Goal: Complete application form

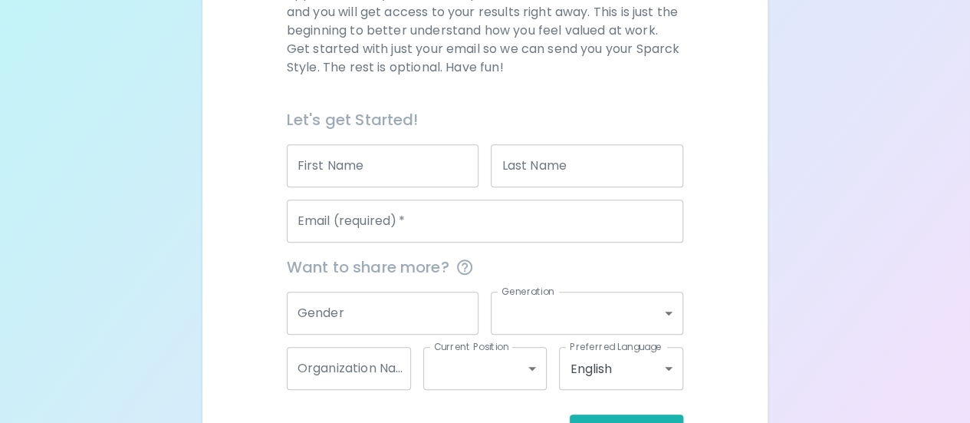
scroll to position [275, 0]
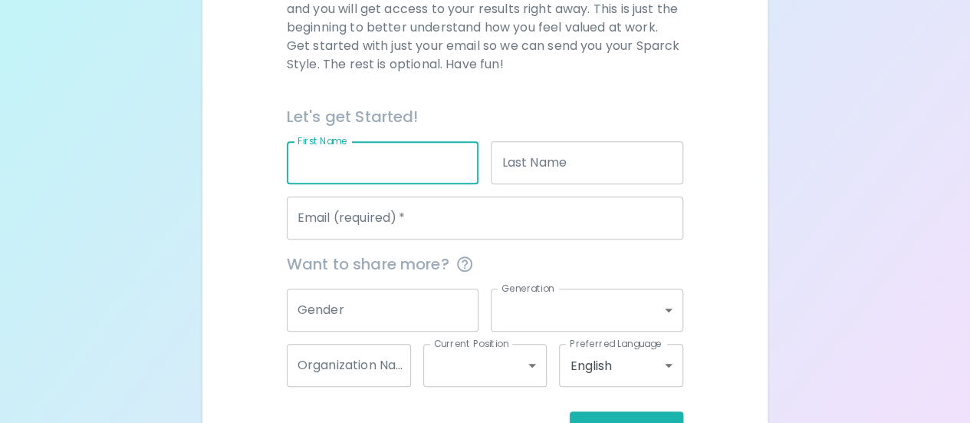
click at [376, 160] on input "First Name" at bounding box center [383, 162] width 193 height 43
type input "[PERSON_NAME]"
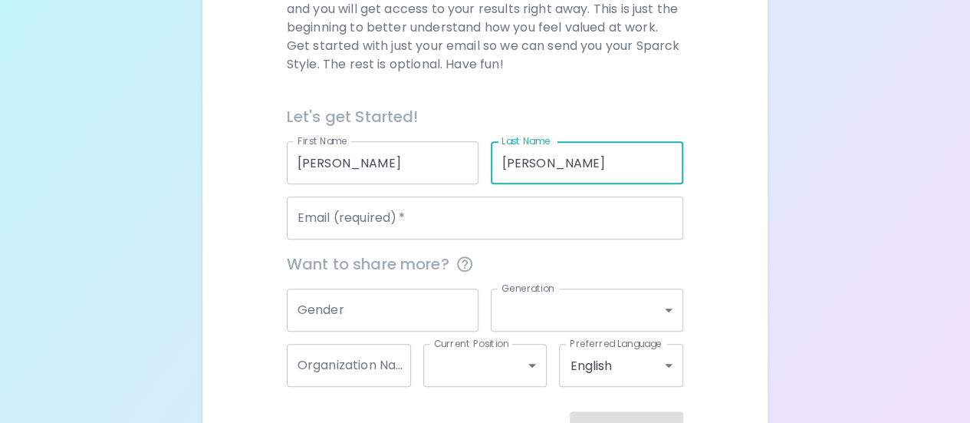
type input "[PERSON_NAME]"
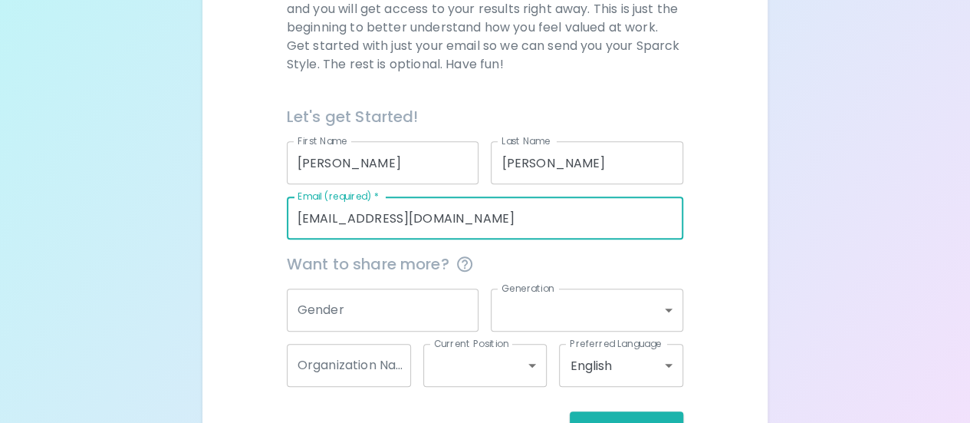
type input "[EMAIL_ADDRESS][DOMAIN_NAME]"
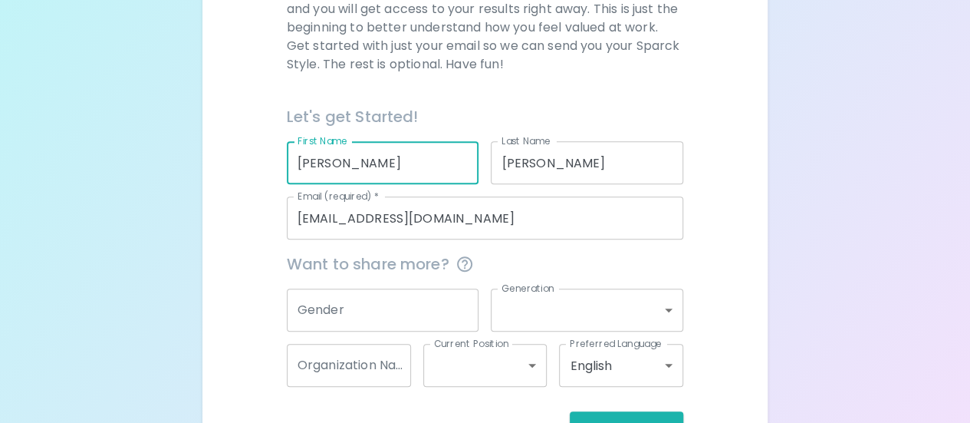
click at [374, 162] on input "[PERSON_NAME]" at bounding box center [383, 162] width 193 height 43
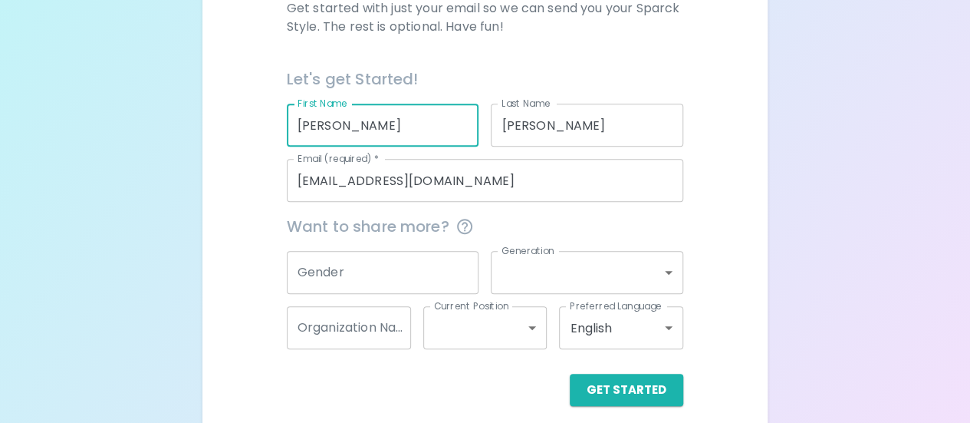
scroll to position [326, 0]
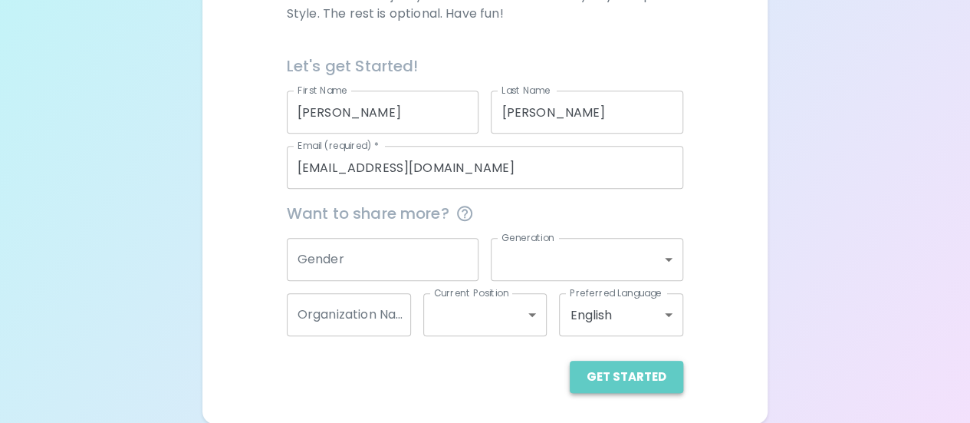
click at [632, 377] on button "Get Started" at bounding box center [627, 376] width 114 height 32
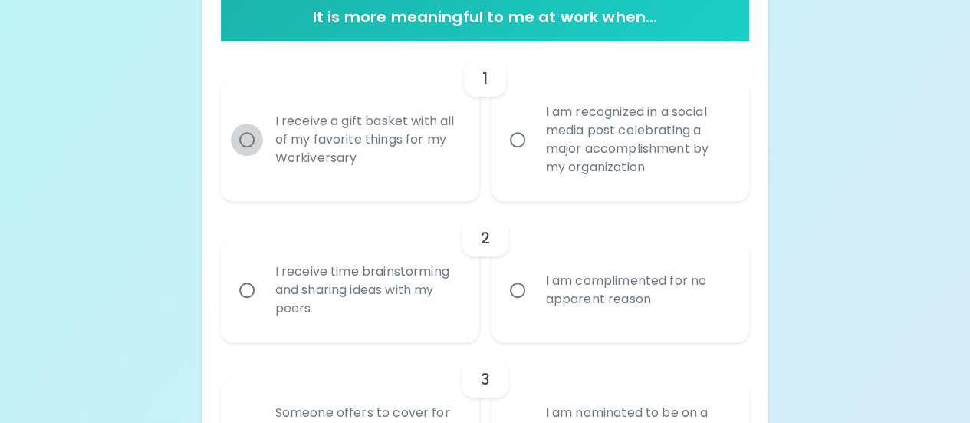
click at [248, 134] on input "I receive a gift basket with all of my favorite things for my Workiversary" at bounding box center [247, 139] width 32 height 32
radio input "true"
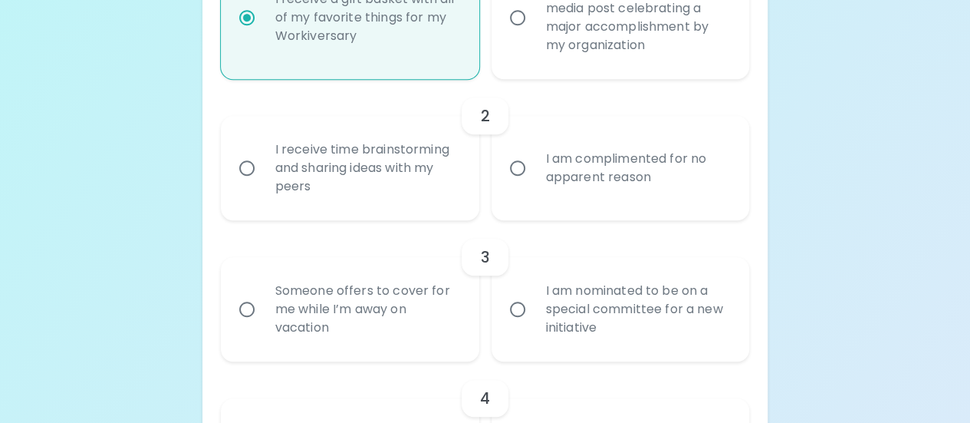
scroll to position [449, 0]
click at [515, 167] on input "I am complimented for no apparent reason" at bounding box center [518, 167] width 32 height 32
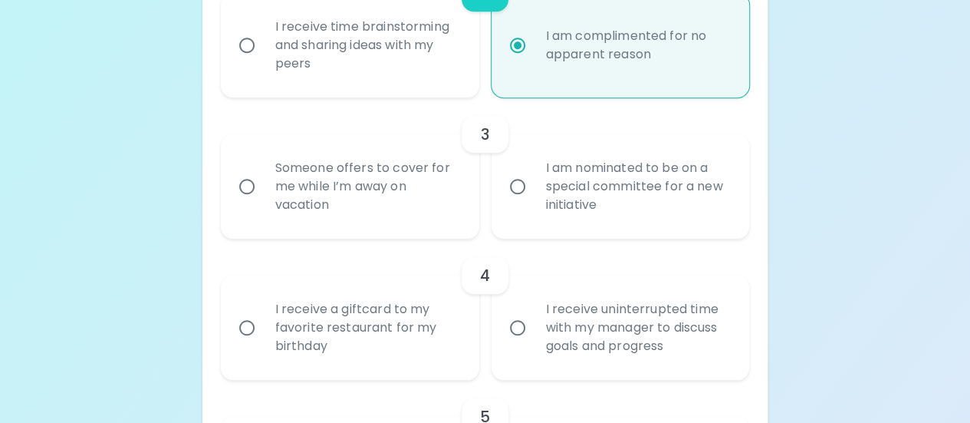
scroll to position [571, 0]
radio input "true"
click at [249, 183] on input "Someone offers to cover for me while I’m away on vacation" at bounding box center [247, 186] width 32 height 32
radio input "false"
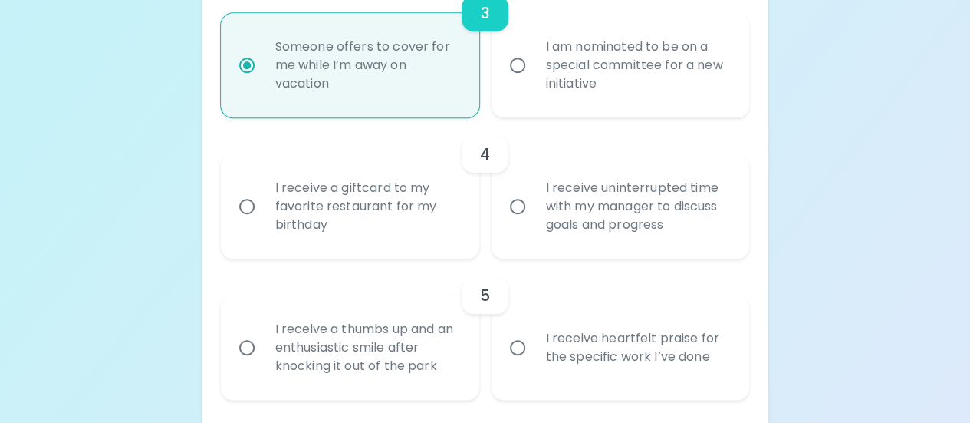
scroll to position [694, 0]
radio input "true"
click at [249, 202] on input "I receive a giftcard to my favorite restaurant for my birthday" at bounding box center [247, 204] width 32 height 32
radio input "false"
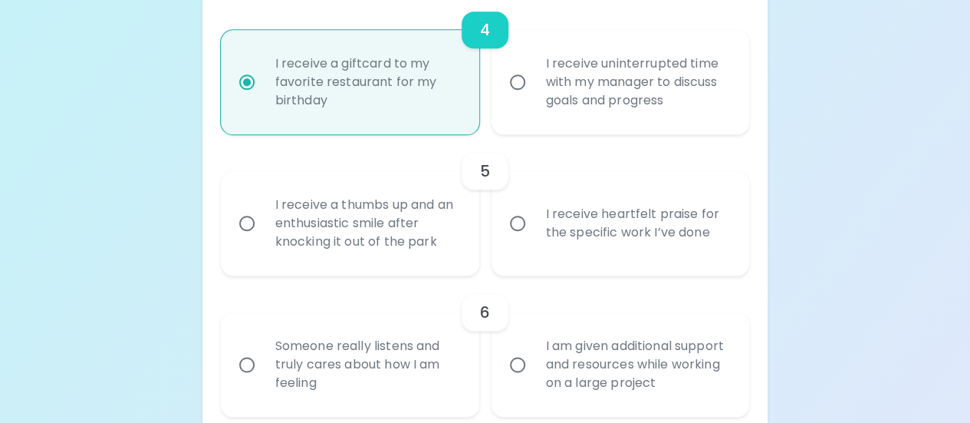
scroll to position [817, 0]
radio input "true"
click at [245, 226] on input "I receive a thumbs up and an enthusiastic smile after knocking it out of the pa…" at bounding box center [247, 222] width 32 height 32
radio input "false"
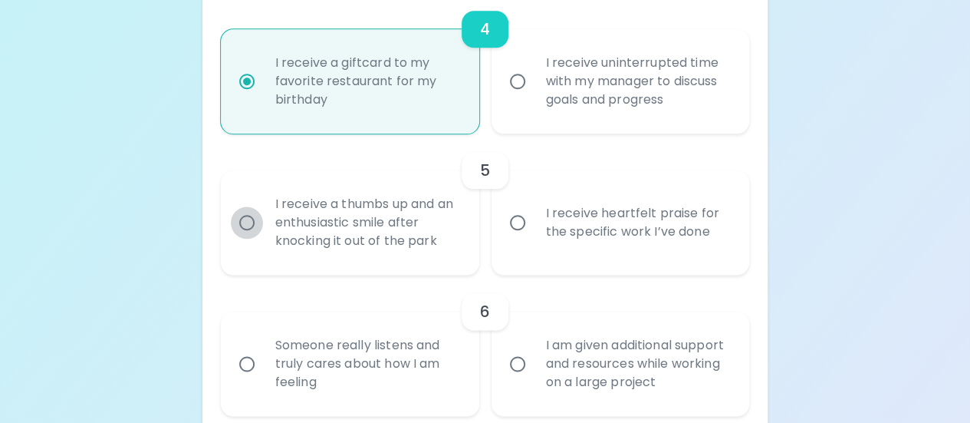
radio input "false"
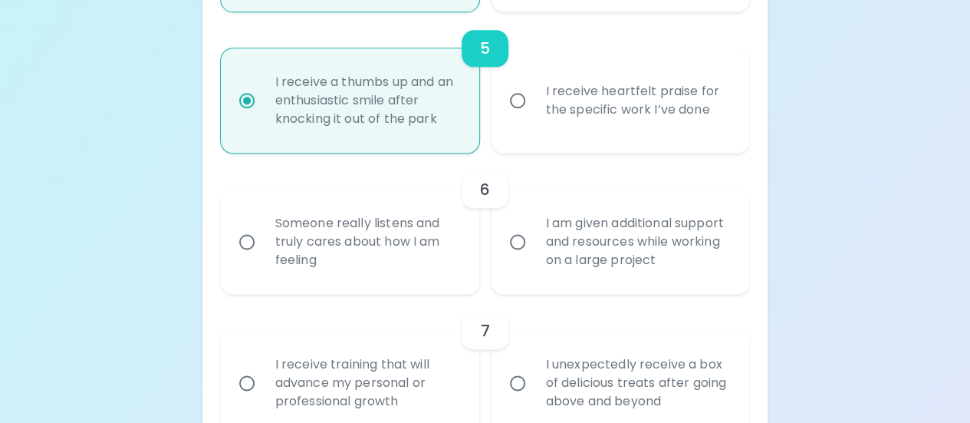
scroll to position [940, 0]
radio input "true"
click at [247, 239] on input "Someone really listens and truly cares about how I am feeling" at bounding box center [247, 241] width 32 height 32
radio input "false"
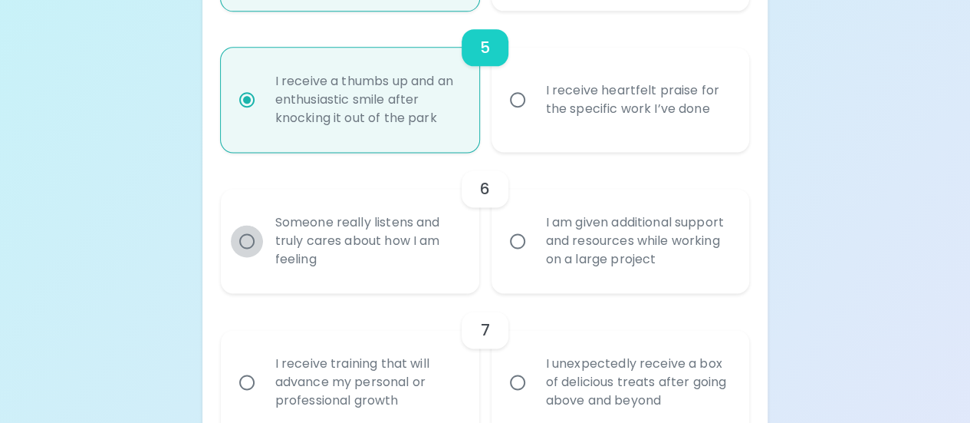
radio input "false"
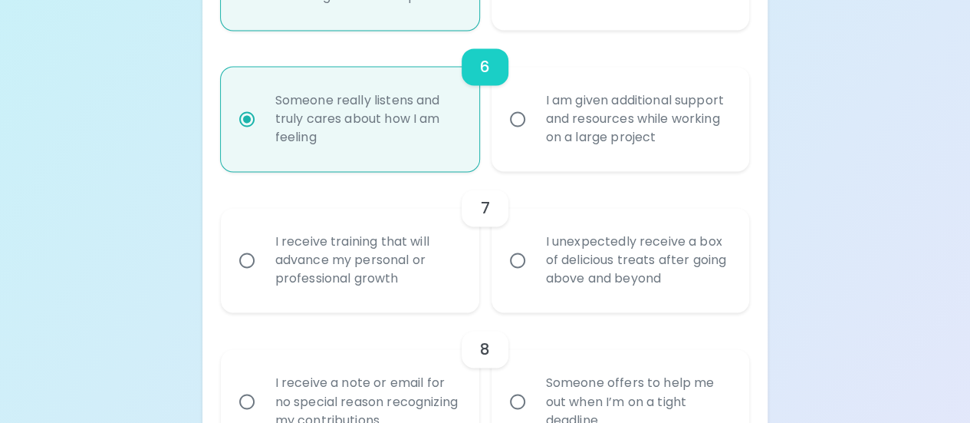
scroll to position [1062, 0]
radio input "true"
click at [252, 261] on input "I receive training that will advance my personal or professional growth" at bounding box center [247, 259] width 32 height 32
radio input "false"
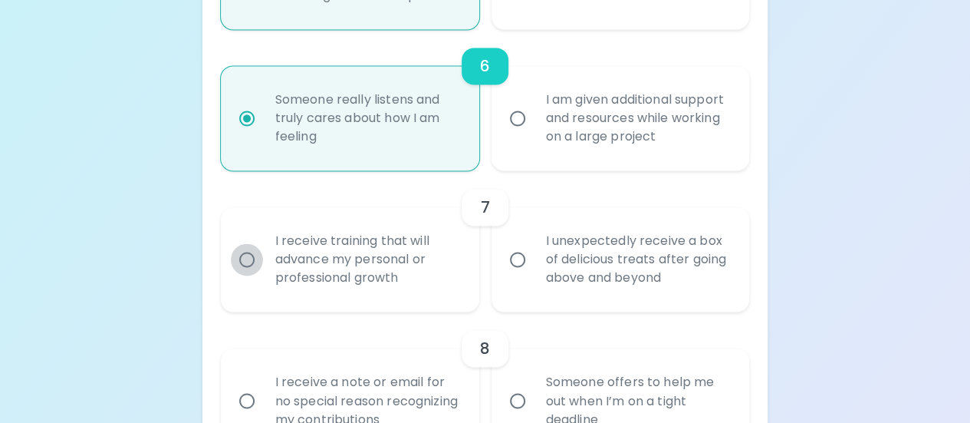
radio input "false"
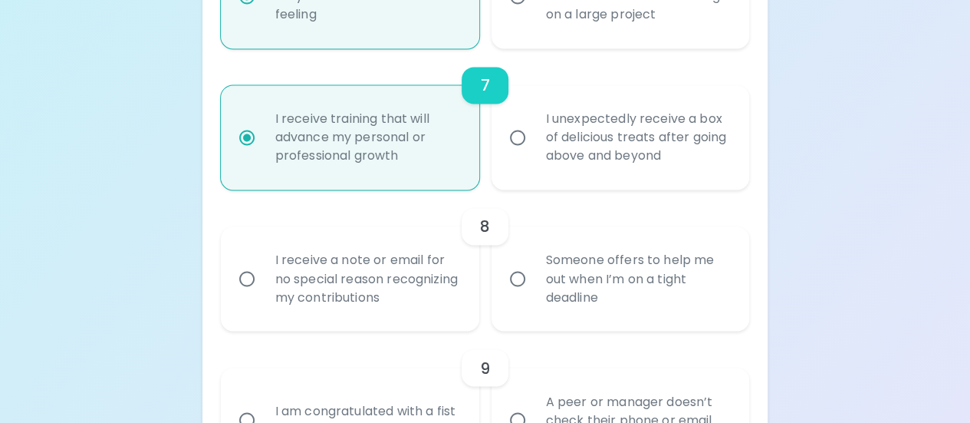
scroll to position [1185, 0]
radio input "true"
click at [516, 278] on input "Someone offers to help me out when I’m on a tight deadline" at bounding box center [518, 278] width 32 height 32
radio input "false"
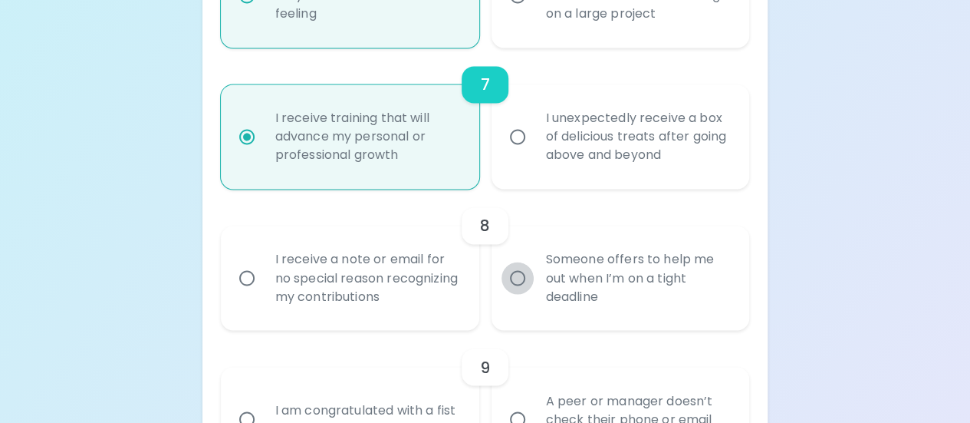
radio input "false"
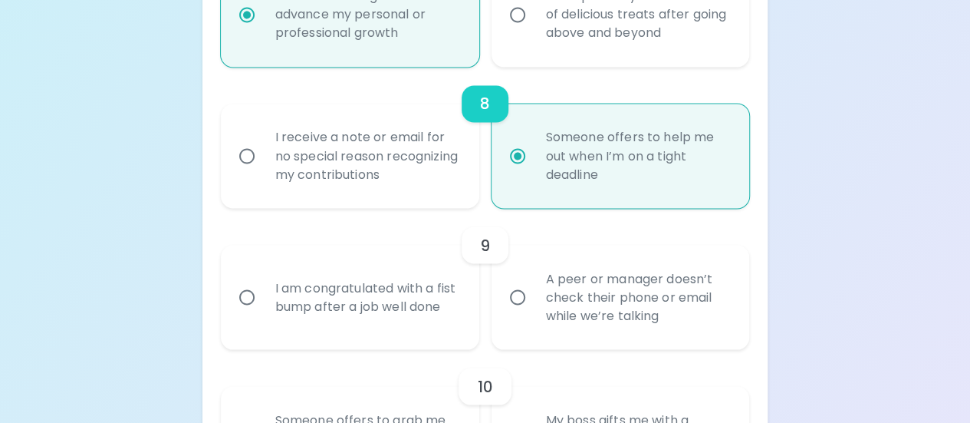
scroll to position [1308, 0]
radio input "true"
click at [522, 292] on input "A peer or manager doesn’t check their phone or email while we’re talking" at bounding box center [518, 296] width 32 height 32
radio input "false"
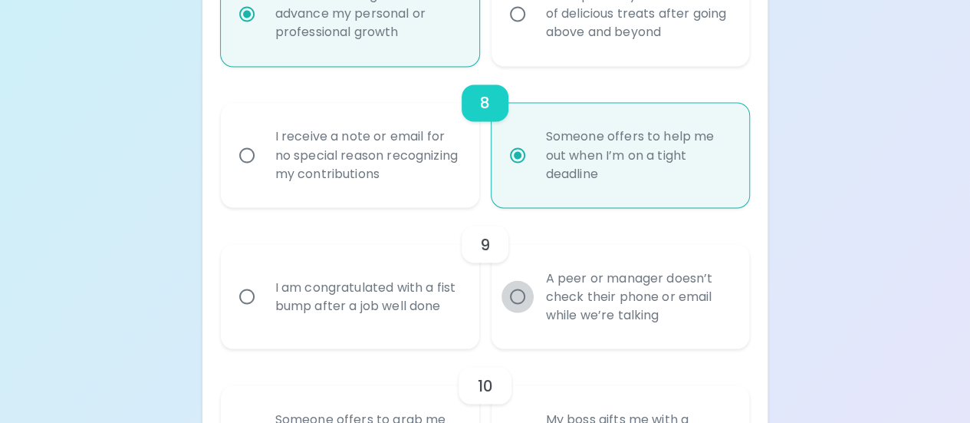
radio input "false"
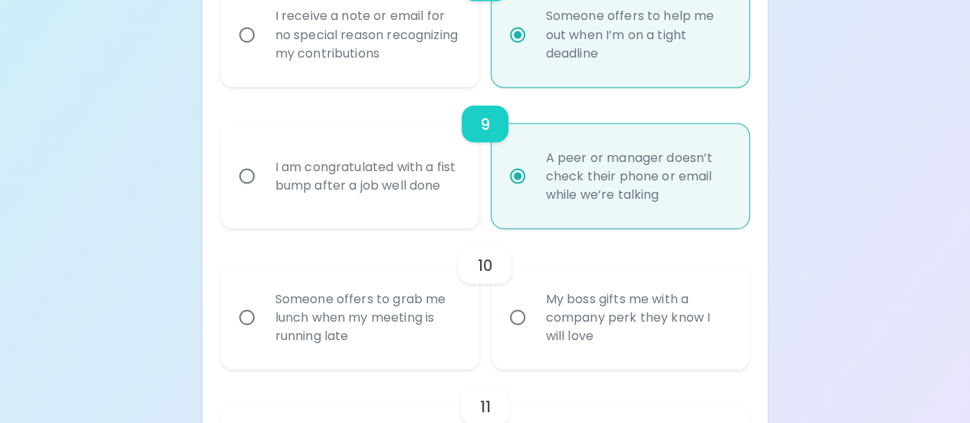
scroll to position [1430, 0]
radio input "true"
click at [251, 317] on input "Someone offers to grab me lunch when my meeting is running late" at bounding box center [247, 314] width 32 height 32
radio input "false"
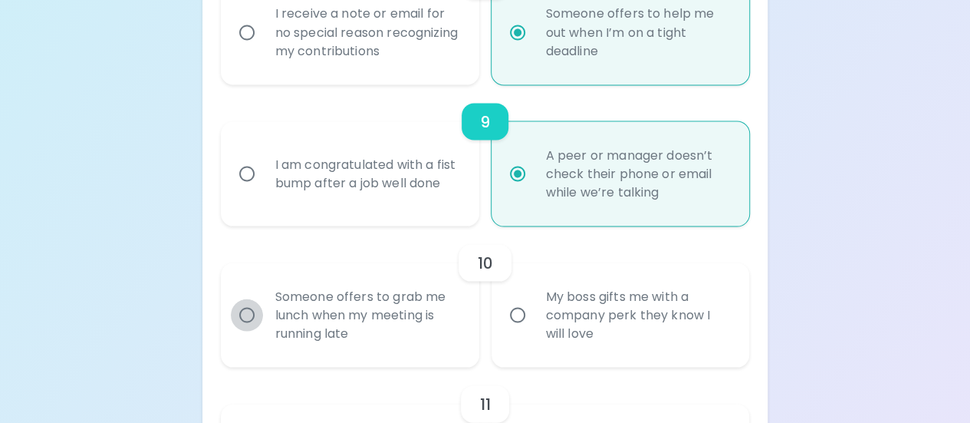
radio input "false"
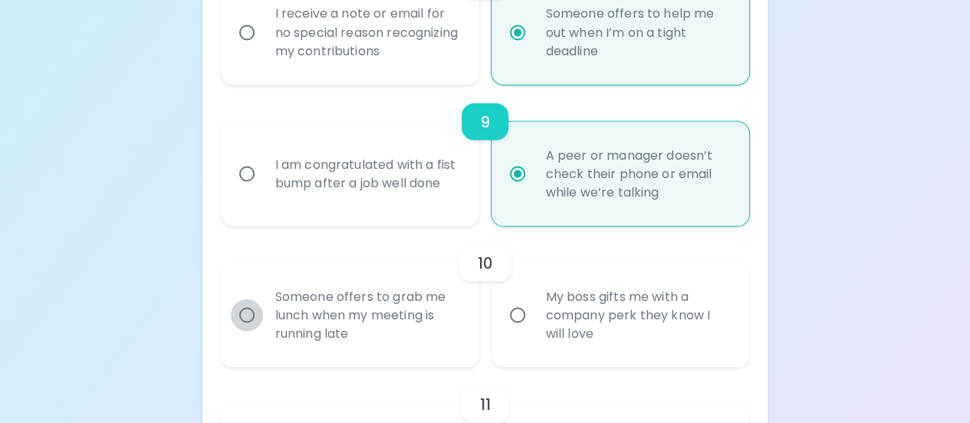
radio input "false"
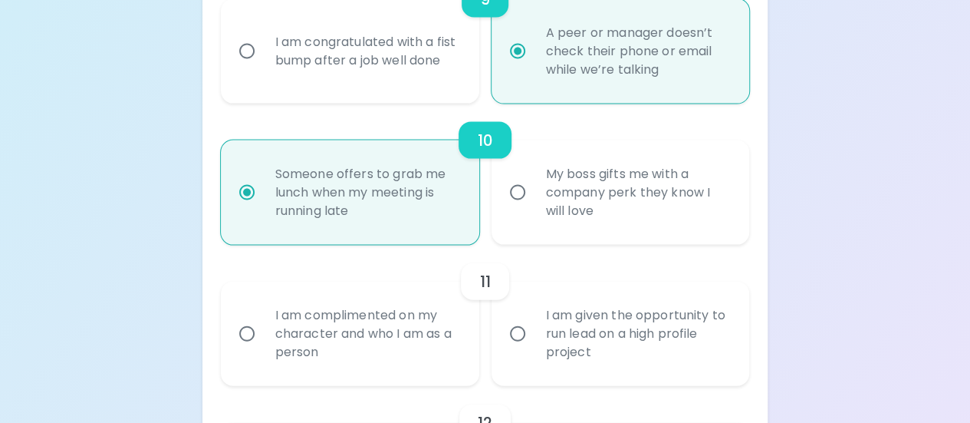
scroll to position [1553, 0]
radio input "true"
click at [251, 317] on input "I am complimented on my character and who I am as a person" at bounding box center [247, 333] width 32 height 32
radio input "false"
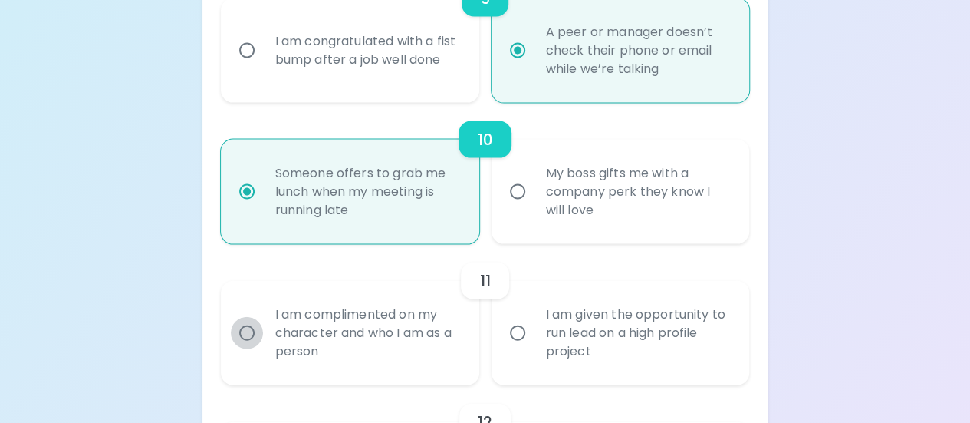
radio input "false"
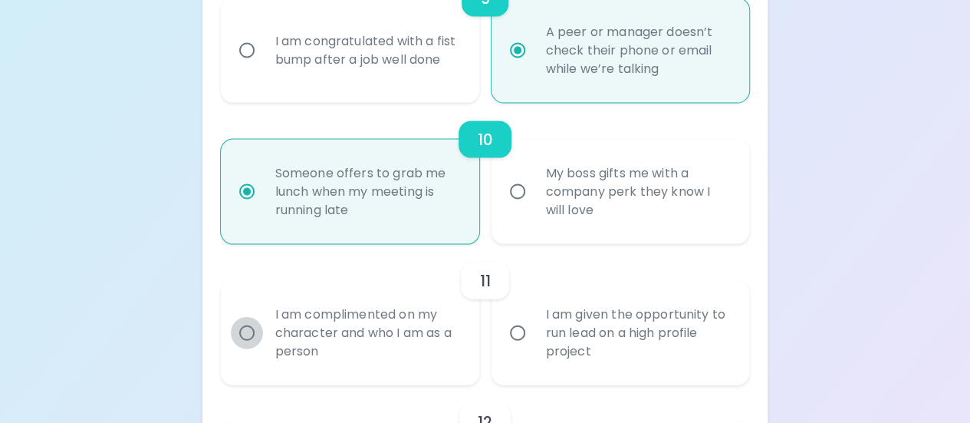
radio input "false"
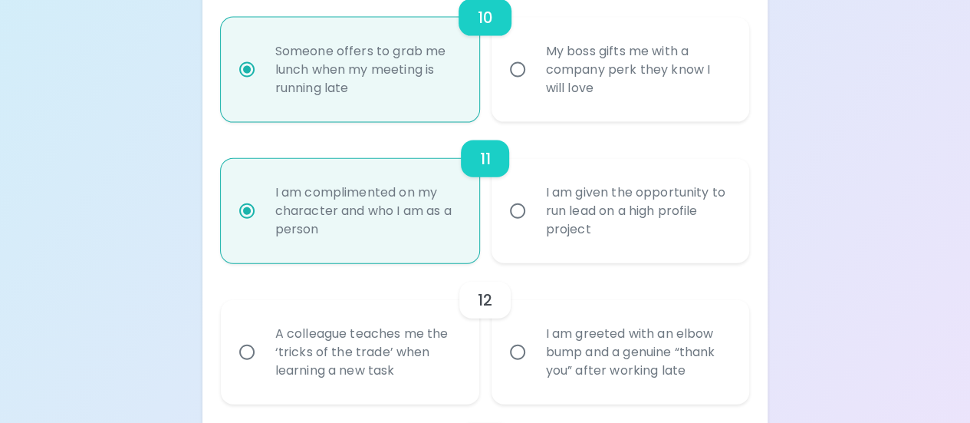
scroll to position [1676, 0]
radio input "true"
click at [245, 351] on input "A colleague teaches me the ‘tricks of the trade’ when learning a new task" at bounding box center [247, 351] width 32 height 32
radio input "false"
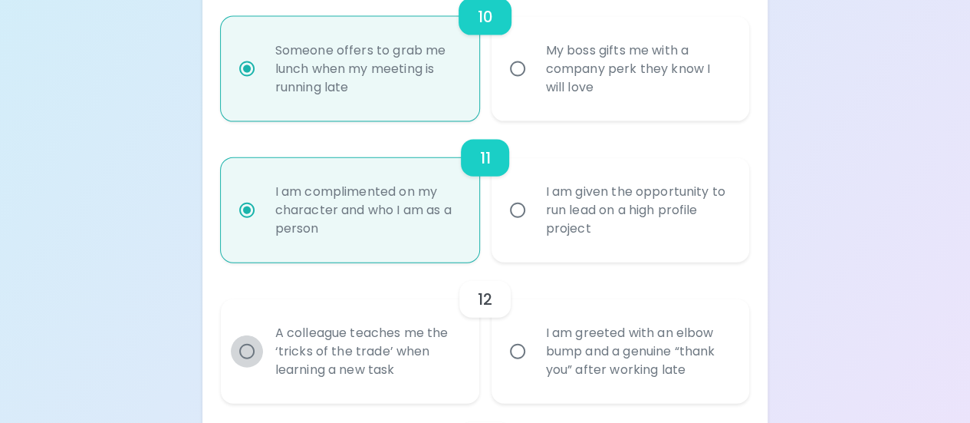
radio input "false"
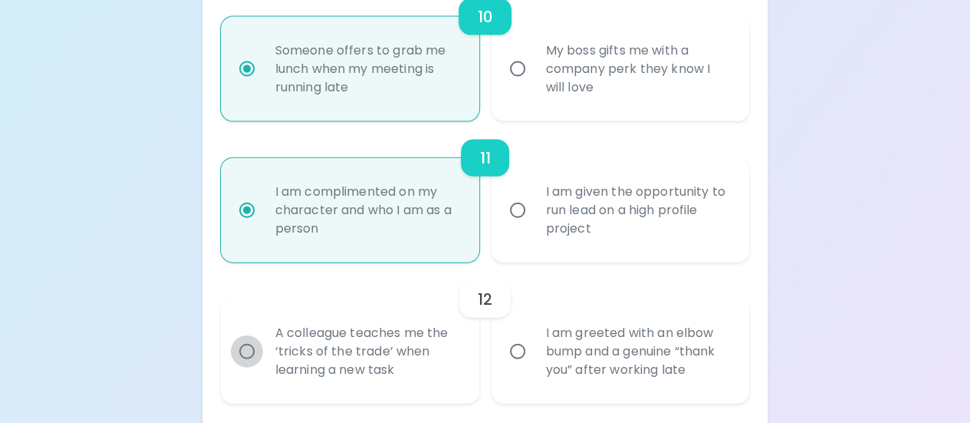
radio input "false"
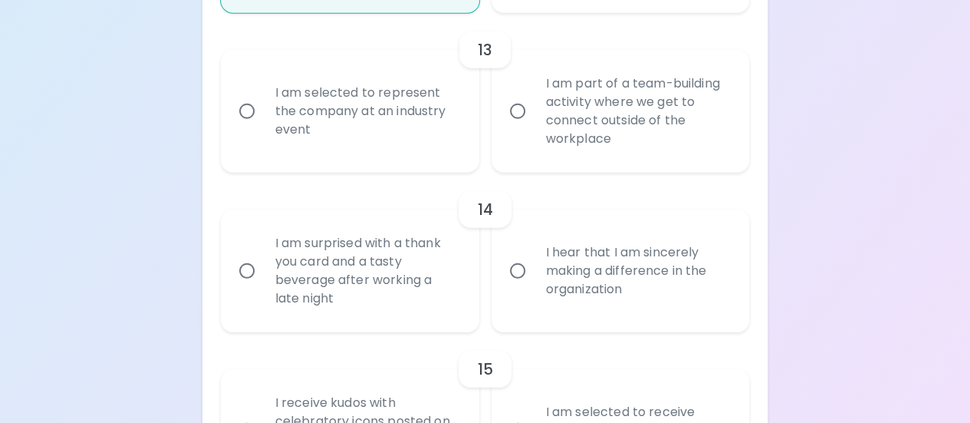
scroll to position [2076, 0]
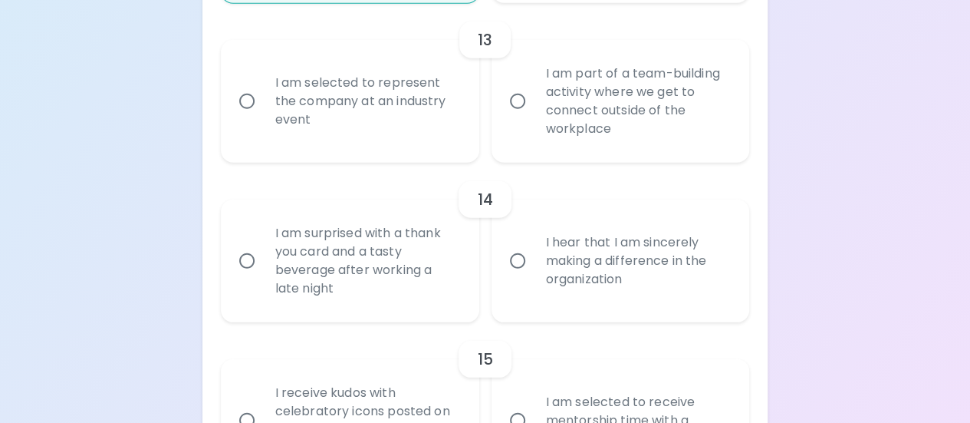
radio input "true"
click at [517, 99] on input "I am part of a team-building activity where we get to connect outside of the wo…" at bounding box center [518, 101] width 32 height 32
radio input "false"
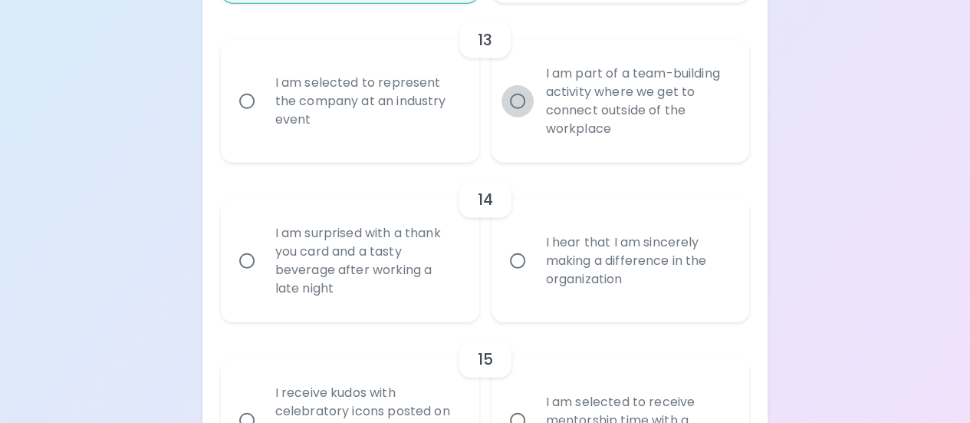
radio input "false"
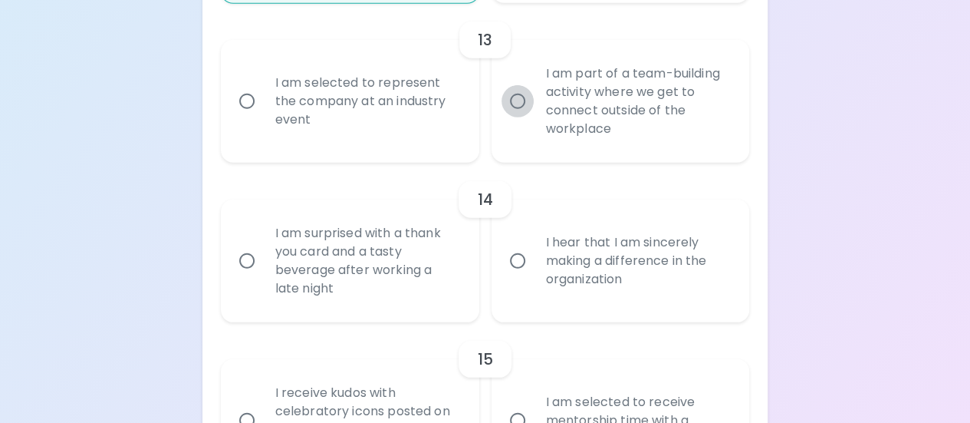
radio input "false"
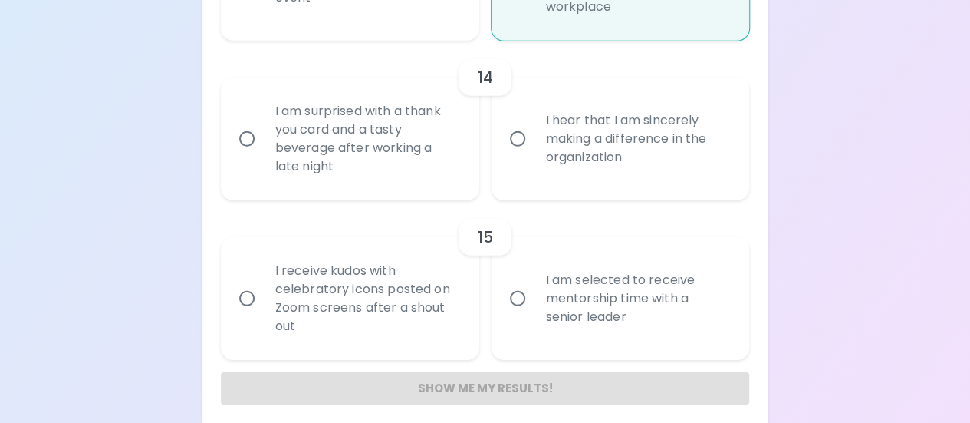
scroll to position [2199, 0]
radio input "true"
click at [519, 137] on input "I hear that I am sincerely making a difference in the organization" at bounding box center [518, 138] width 32 height 32
radio input "false"
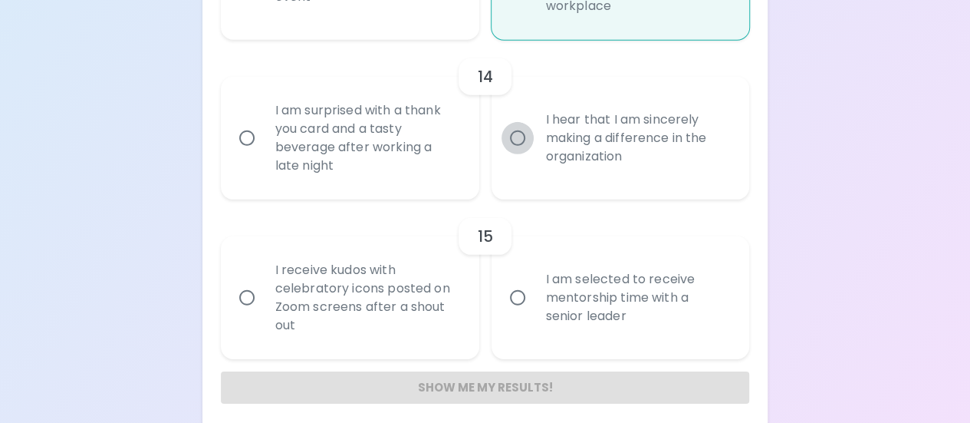
radio input "false"
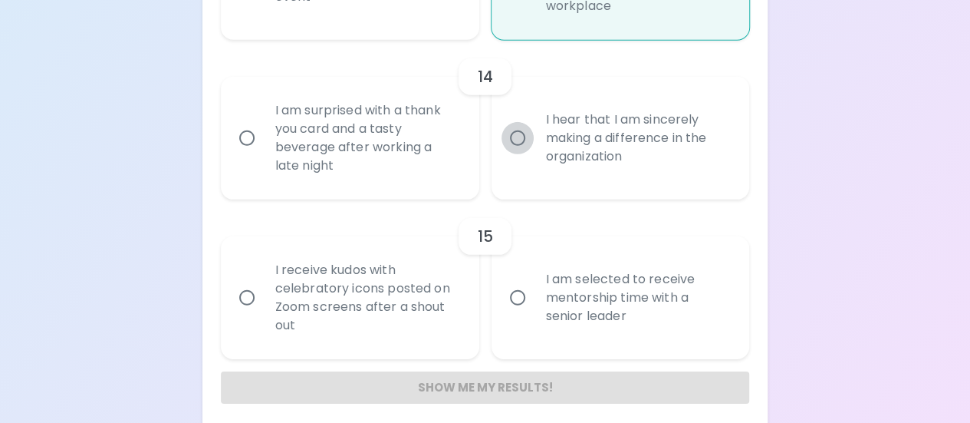
radio input "false"
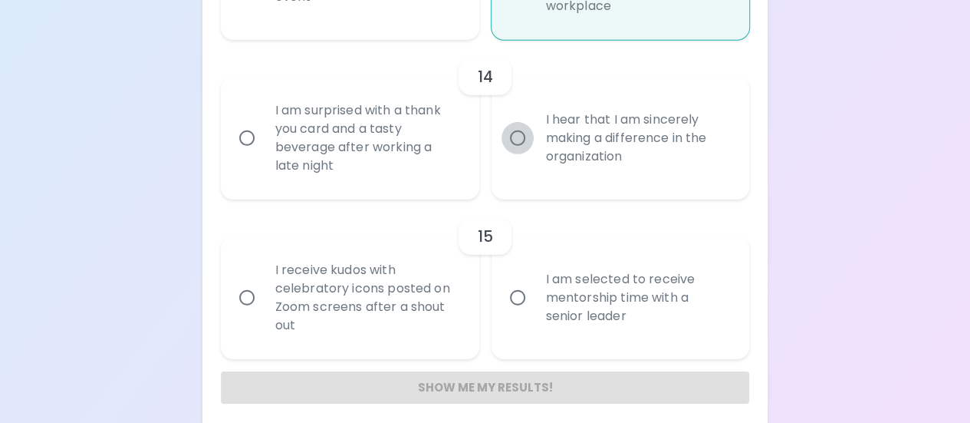
scroll to position [2210, 0]
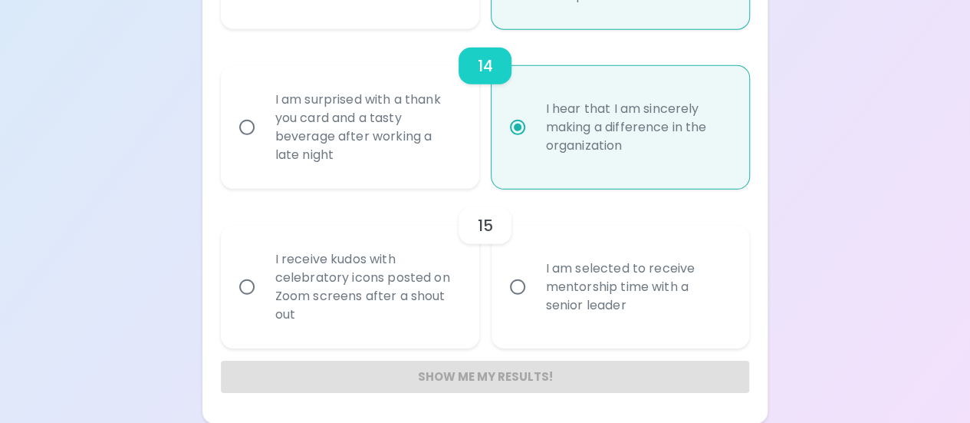
radio input "true"
click at [251, 286] on input "I receive kudos with celebratory icons posted on Zoom screens after a shout out" at bounding box center [247, 287] width 32 height 32
radio input "false"
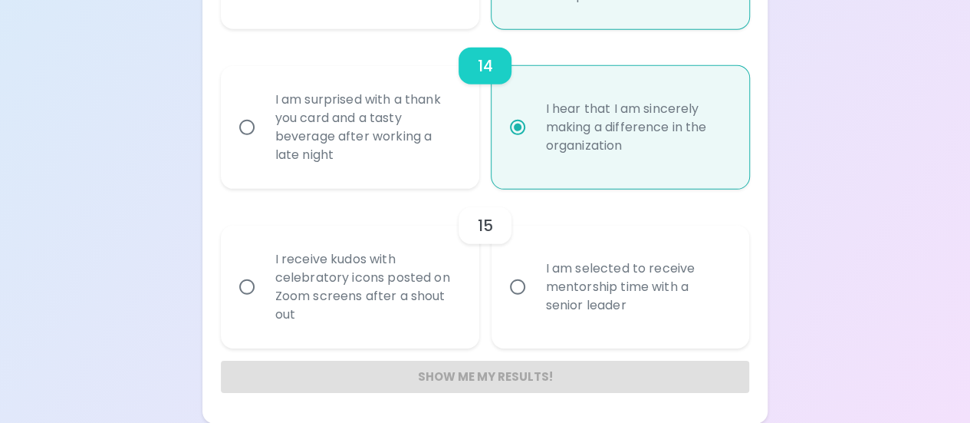
radio input "false"
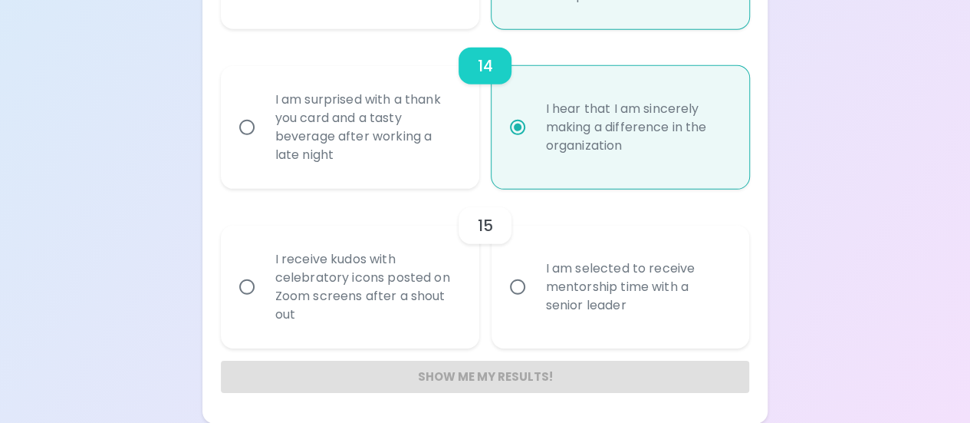
radio input "false"
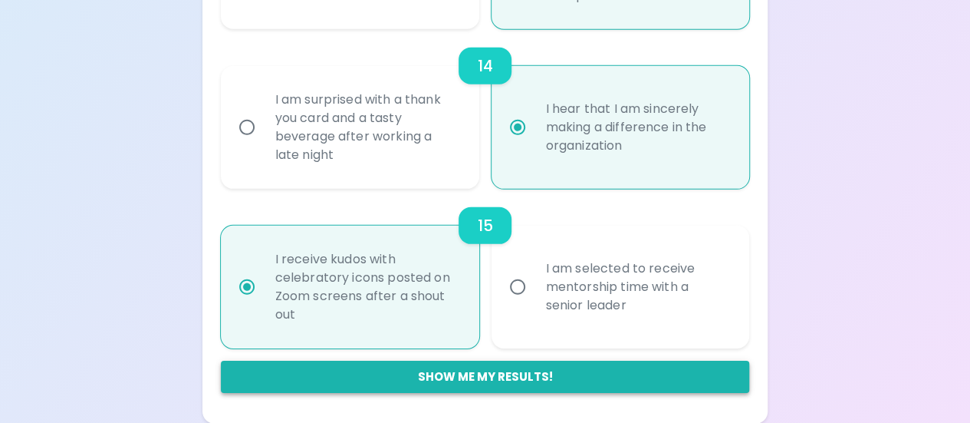
radio input "true"
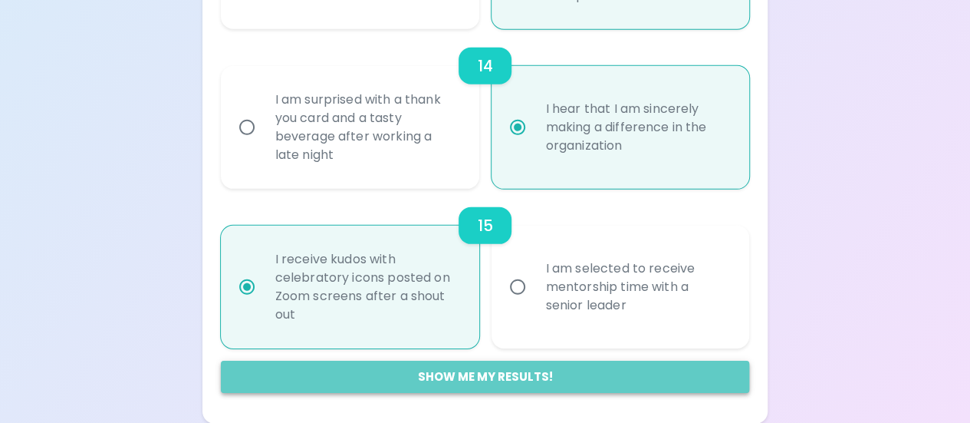
click at [442, 378] on button "Show me my results!" at bounding box center [485, 376] width 529 height 32
radio input "false"
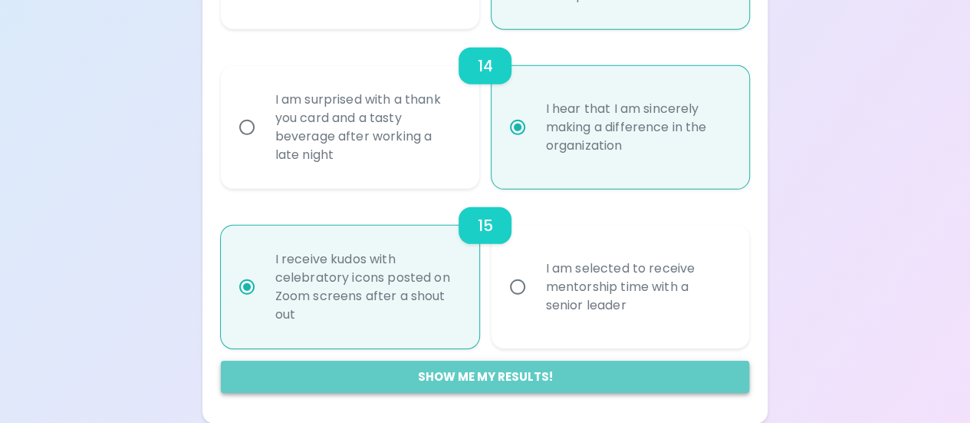
radio input "false"
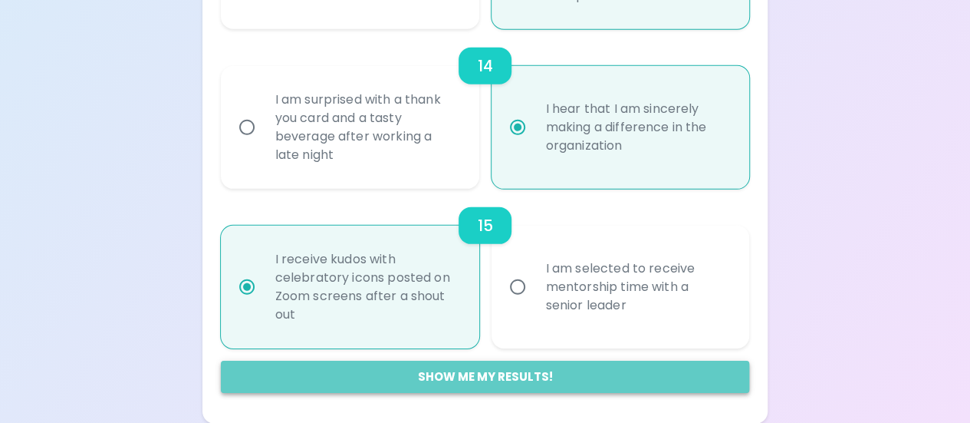
radio input "false"
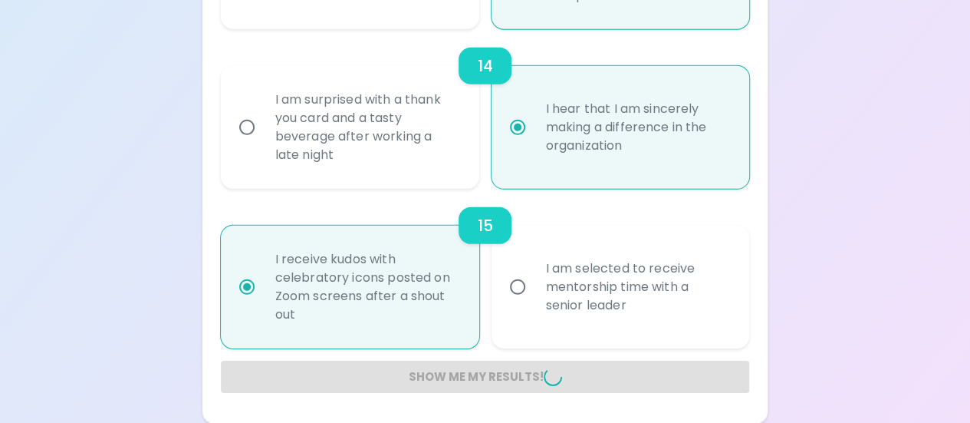
radio input "false"
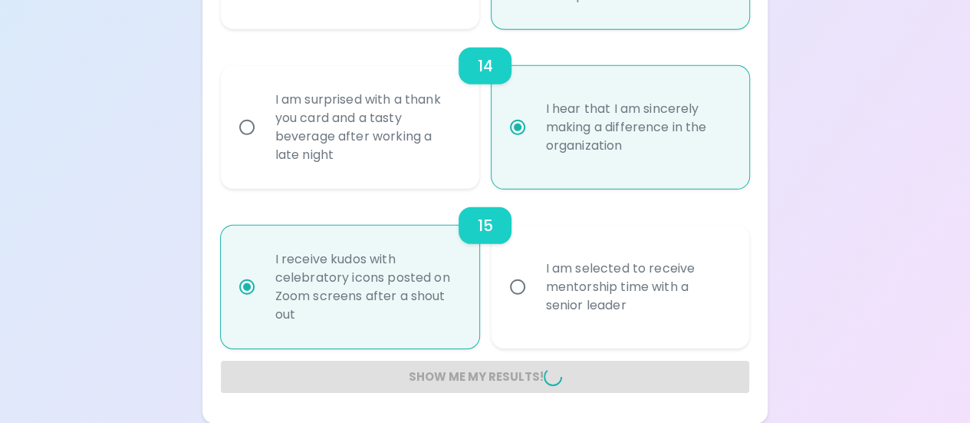
radio input "false"
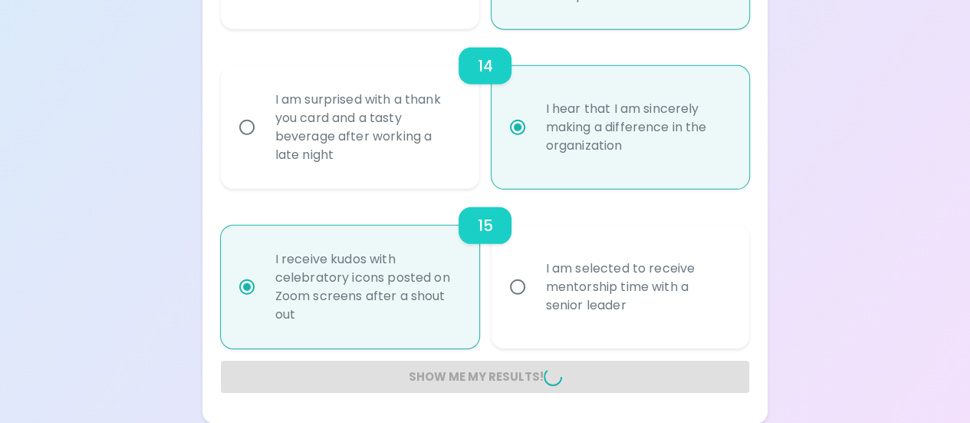
radio input "false"
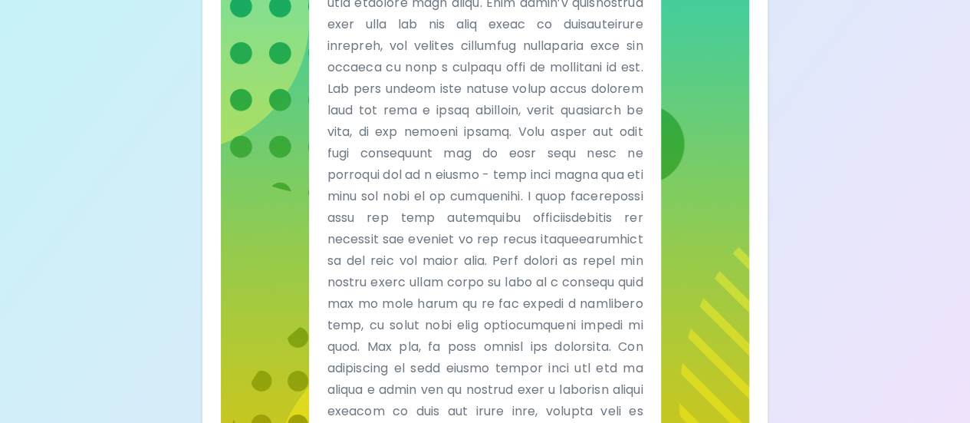
scroll to position [485, 0]
